Goal: Find specific page/section: Find specific page/section

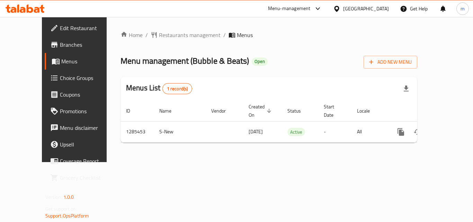
click at [282, 61] on div "Menu management ( Bubble & Beats ) Open Add New Menu" at bounding box center [269, 61] width 297 height 16
click at [159, 34] on span "Restaurants management" at bounding box center [190, 35] width 62 height 8
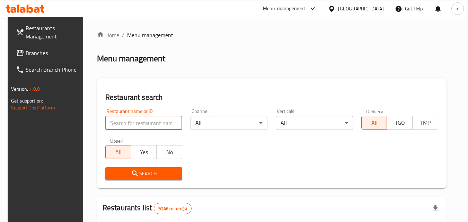
click at [146, 121] on input "search" at bounding box center [143, 123] width 77 height 14
paste input "761305"
type input "761305"
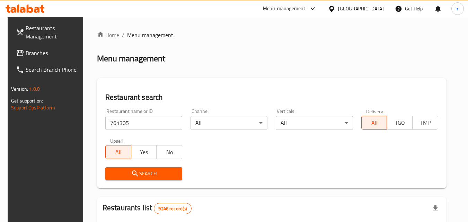
click at [139, 176] on span "Search" at bounding box center [144, 173] width 66 height 9
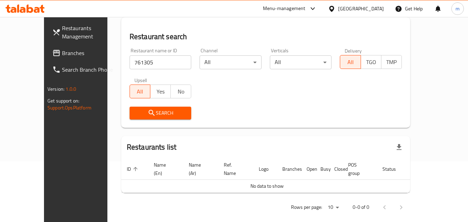
scroll to position [61, 0]
click at [140, 113] on span "Search" at bounding box center [160, 112] width 51 height 9
click at [140, 114] on span "Search" at bounding box center [160, 112] width 51 height 9
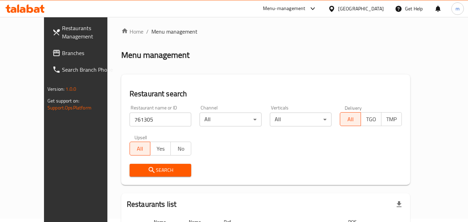
scroll to position [0, 0]
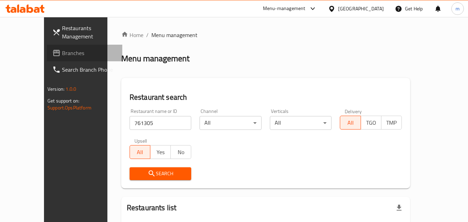
click at [62, 53] on span "Branches" at bounding box center [89, 53] width 55 height 8
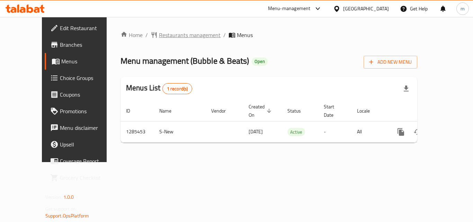
click at [159, 36] on span "Restaurants management" at bounding box center [190, 35] width 62 height 8
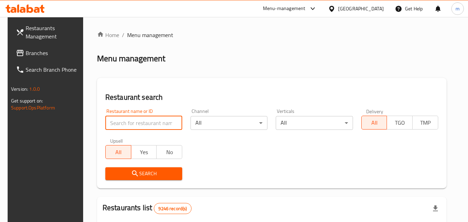
click at [130, 124] on input "search" at bounding box center [143, 123] width 77 height 14
paste input "695816"
type input "695816"
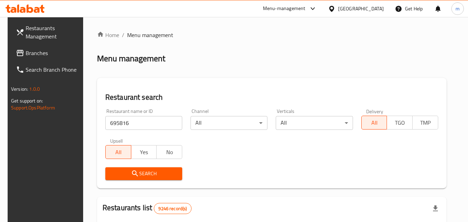
click at [143, 177] on span "Search" at bounding box center [144, 173] width 66 height 9
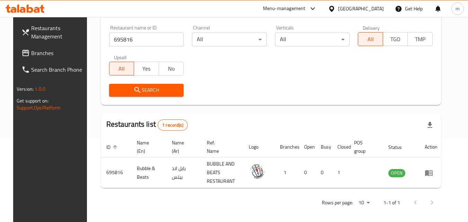
scroll to position [87, 0]
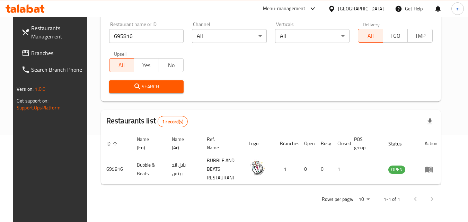
click at [334, 7] on icon at bounding box center [331, 9] width 5 height 6
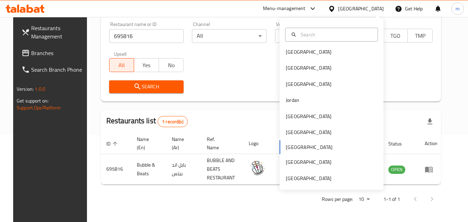
scroll to position [4, 0]
click at [310, 177] on div "United Arab Emirates" at bounding box center [309, 178] width 46 height 8
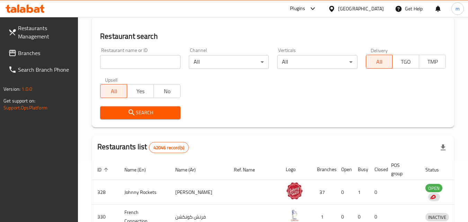
scroll to position [87, 0]
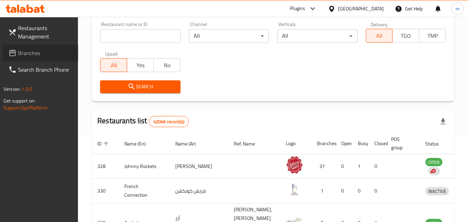
click at [25, 54] on span "Branches" at bounding box center [45, 53] width 55 height 8
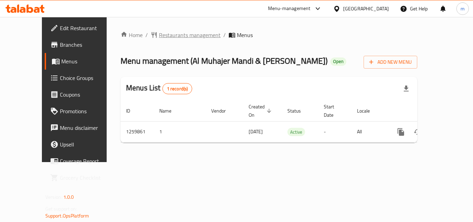
click at [159, 35] on span "Restaurants management" at bounding box center [190, 35] width 62 height 8
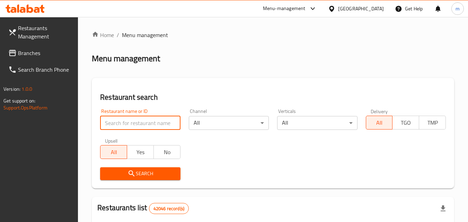
click at [142, 123] on input "search" at bounding box center [140, 123] width 80 height 14
paste input "684725"
type input "684725"
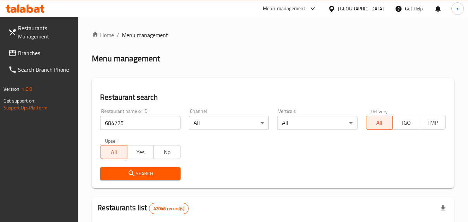
click at [149, 172] on span "Search" at bounding box center [140, 173] width 69 height 9
click at [362, 7] on div "[GEOGRAPHIC_DATA]" at bounding box center [361, 9] width 46 height 8
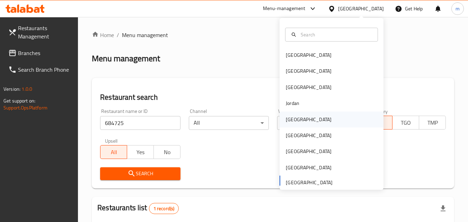
click at [288, 119] on div "[GEOGRAPHIC_DATA]" at bounding box center [309, 120] width 46 height 8
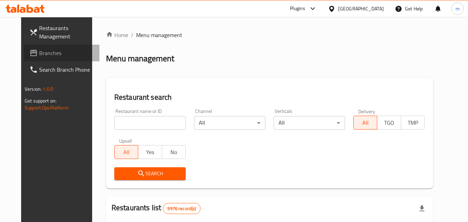
click at [42, 55] on span "Branches" at bounding box center [66, 53] width 55 height 8
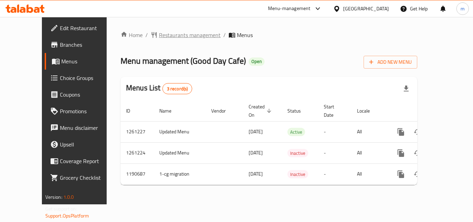
click at [159, 36] on span "Restaurants management" at bounding box center [190, 35] width 62 height 8
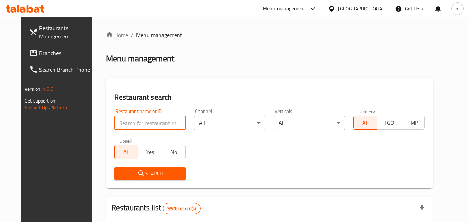
click at [134, 124] on input "search" at bounding box center [149, 123] width 71 height 14
paste input "655893"
type input "655893"
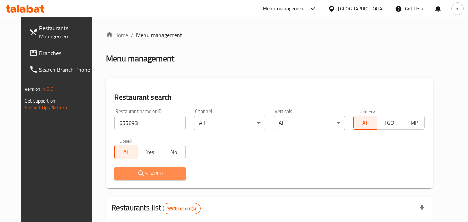
click at [146, 176] on span "Search" at bounding box center [150, 173] width 60 height 9
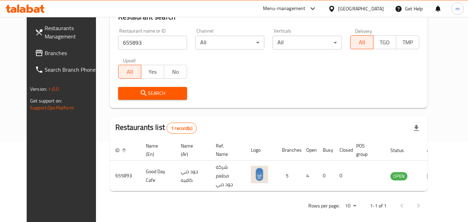
scroll to position [81, 0]
click at [338, 7] on div at bounding box center [333, 9] width 10 height 8
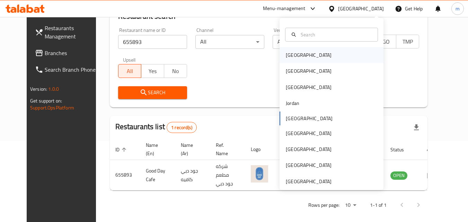
click at [310, 58] on div "[GEOGRAPHIC_DATA]" at bounding box center [331, 55] width 104 height 16
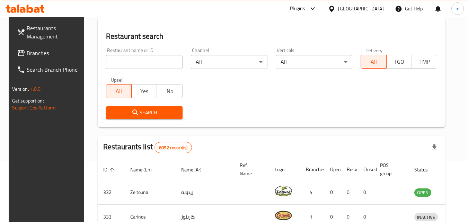
scroll to position [81, 0]
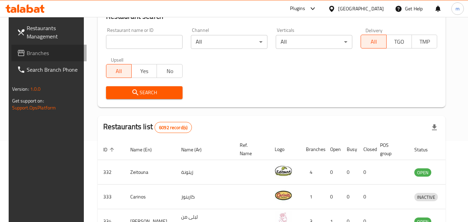
click at [27, 51] on span "Branches" at bounding box center [54, 53] width 55 height 8
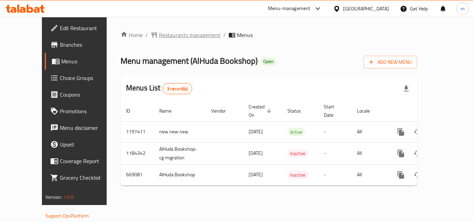
click at [162, 35] on span "Restaurants management" at bounding box center [190, 35] width 62 height 8
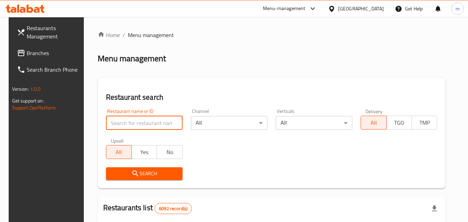
click at [144, 122] on input "search" at bounding box center [144, 123] width 77 height 14
paste input "642211"
type input "642211"
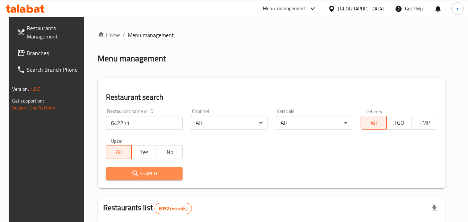
click at [141, 175] on span "Search" at bounding box center [144, 173] width 65 height 9
